Goal: Complete application form

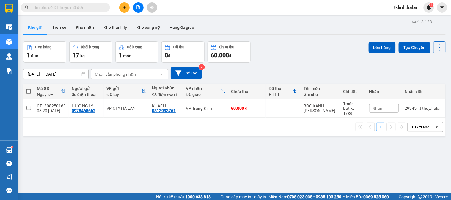
click at [88, 10] on input "text" at bounding box center [68, 7] width 70 height 7
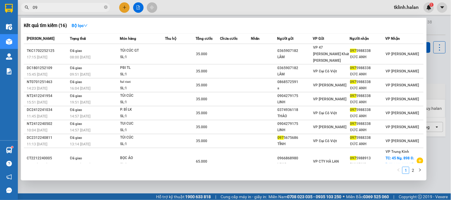
type input "0"
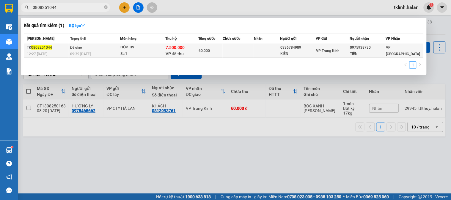
type input "0808251044"
click at [236, 52] on td at bounding box center [238, 51] width 31 height 14
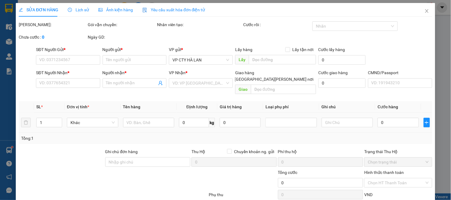
type input "0336784989"
type input "KIÊN"
type input "0975938730"
type input "TIẾN"
checkbox input "true"
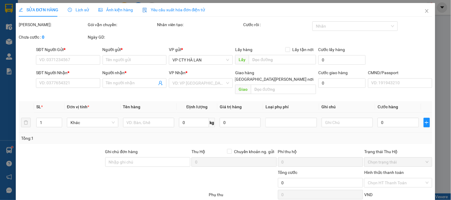
type input "7.500.000"
type input "60.000"
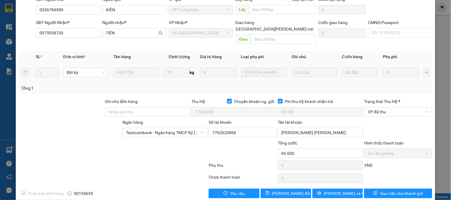
scroll to position [66, 0]
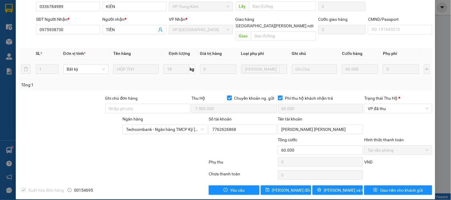
click at [166, 79] on div "Tổng: 1" at bounding box center [226, 84] width 414 height 11
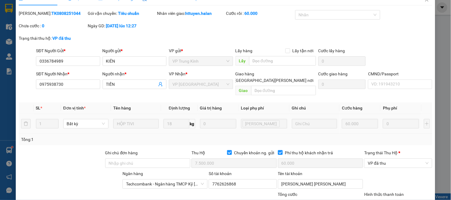
scroll to position [0, 0]
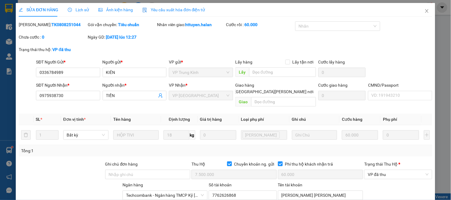
click at [52, 27] on b "TK0808251044" at bounding box center [65, 24] width 29 height 5
copy b "TK0808251044"
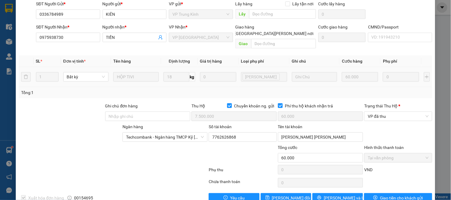
scroll to position [66, 0]
